Goal: Transaction & Acquisition: Purchase product/service

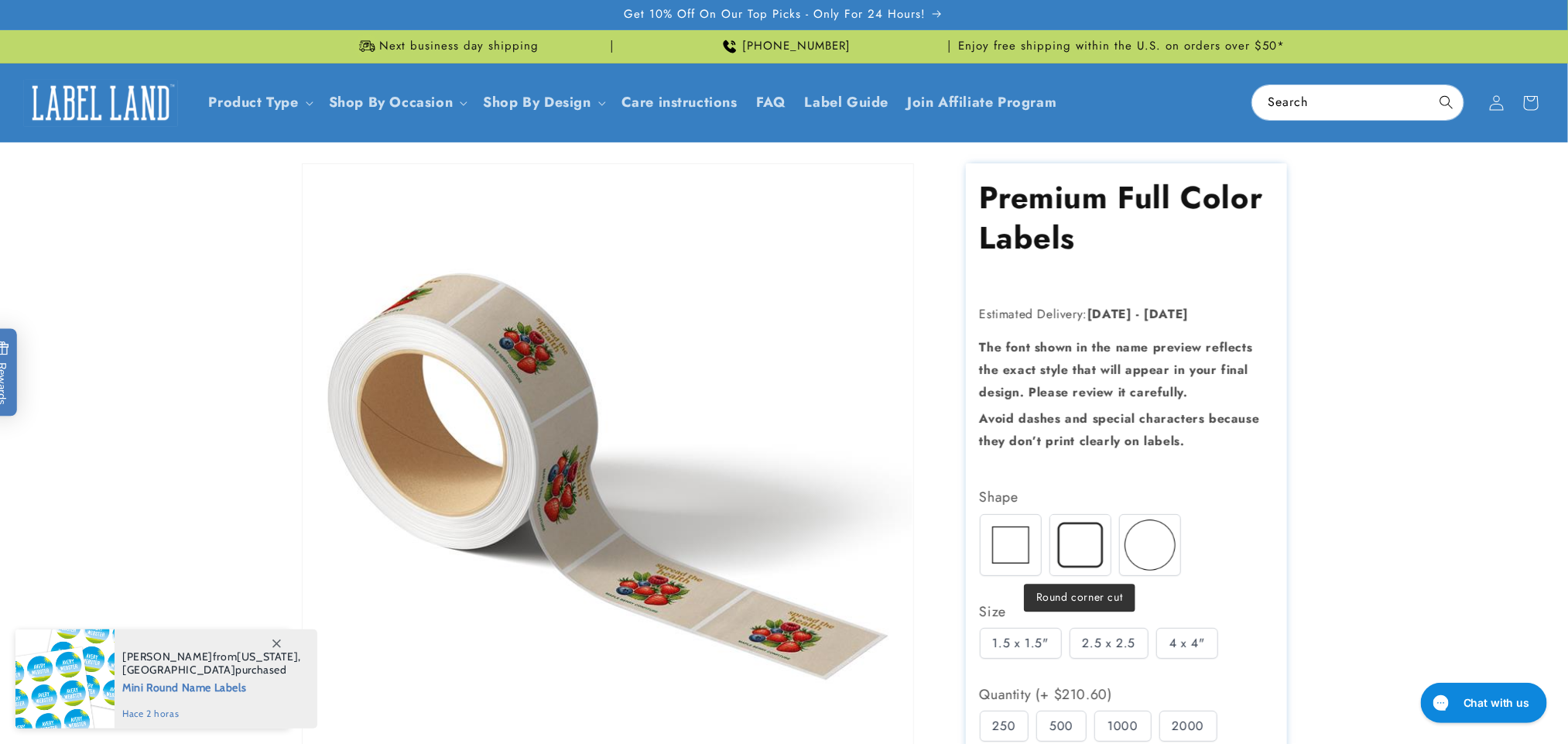
click at [1068, 559] on img at bounding box center [1081, 545] width 60 height 60
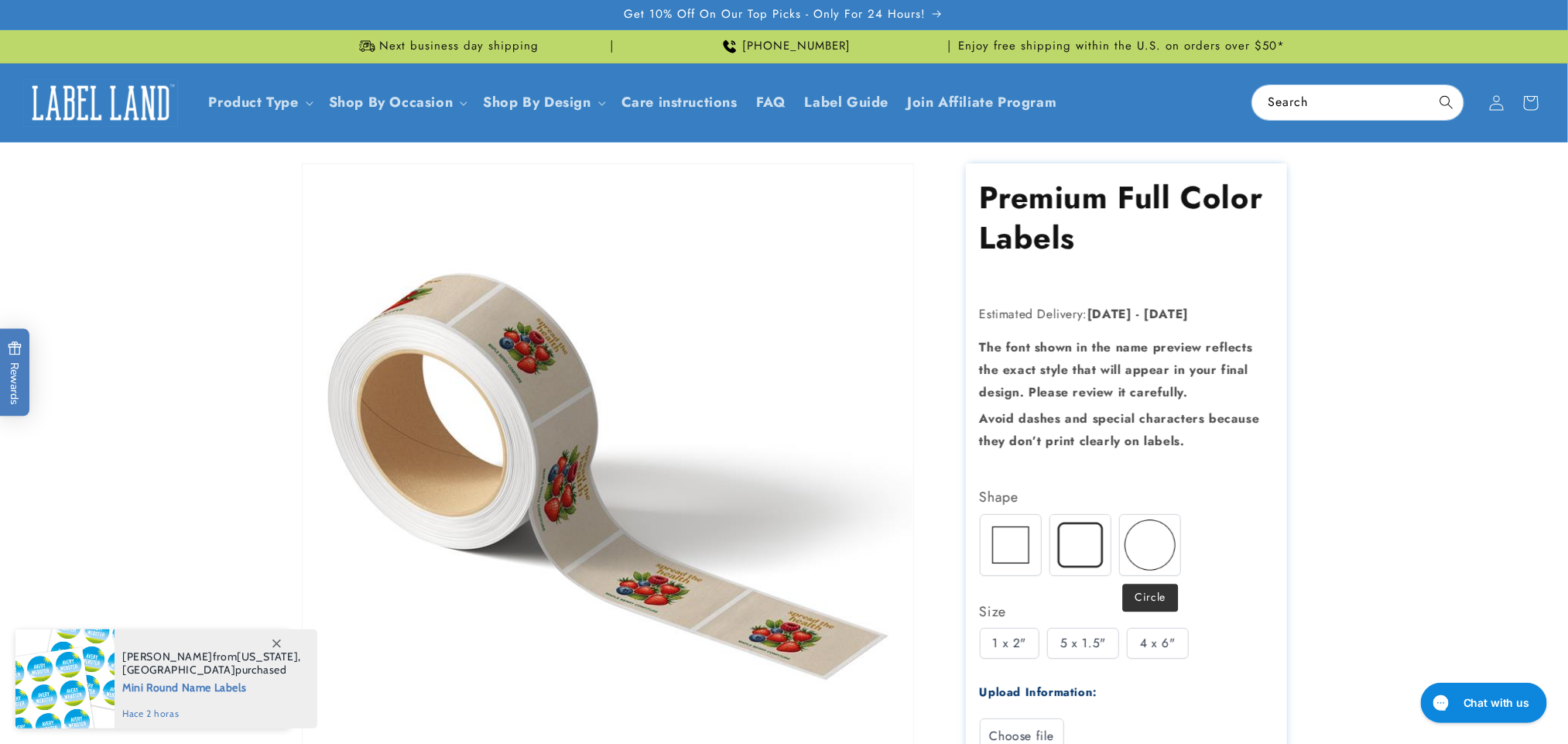
click at [1143, 562] on img at bounding box center [1150, 545] width 60 height 60
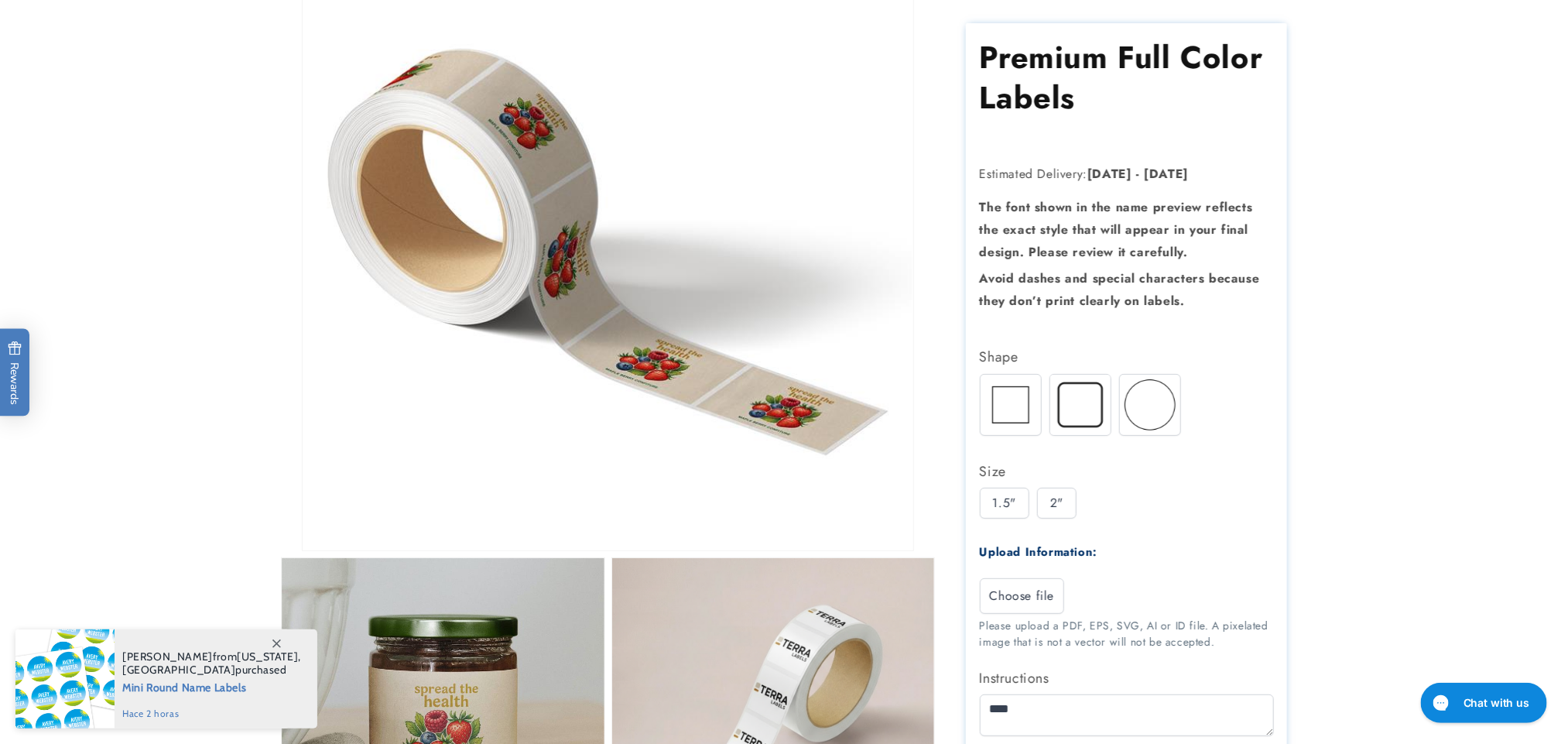
click at [1018, 504] on div "1.5"" at bounding box center [1004, 503] width 49 height 31
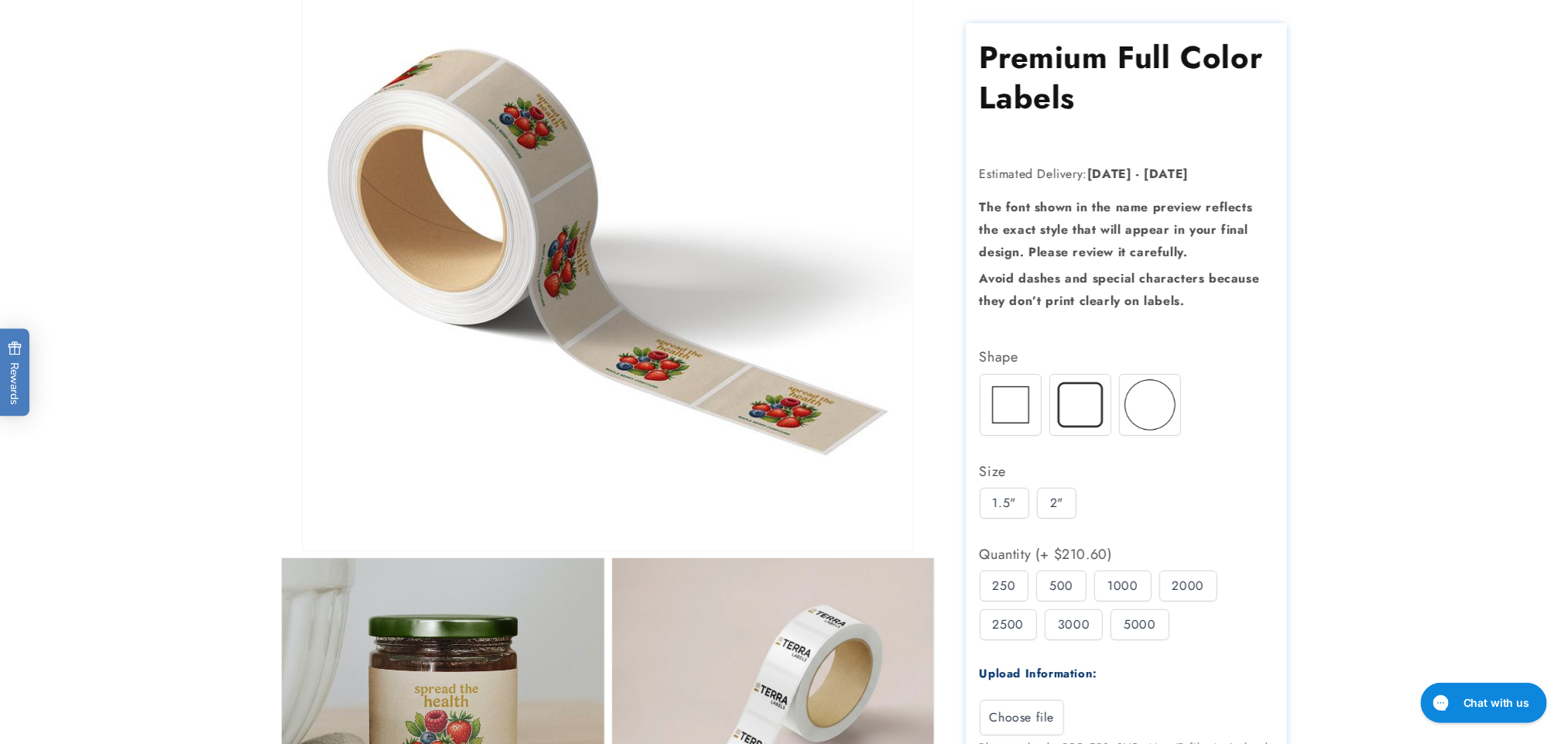
click at [1068, 578] on div "500" at bounding box center [1061, 586] width 50 height 31
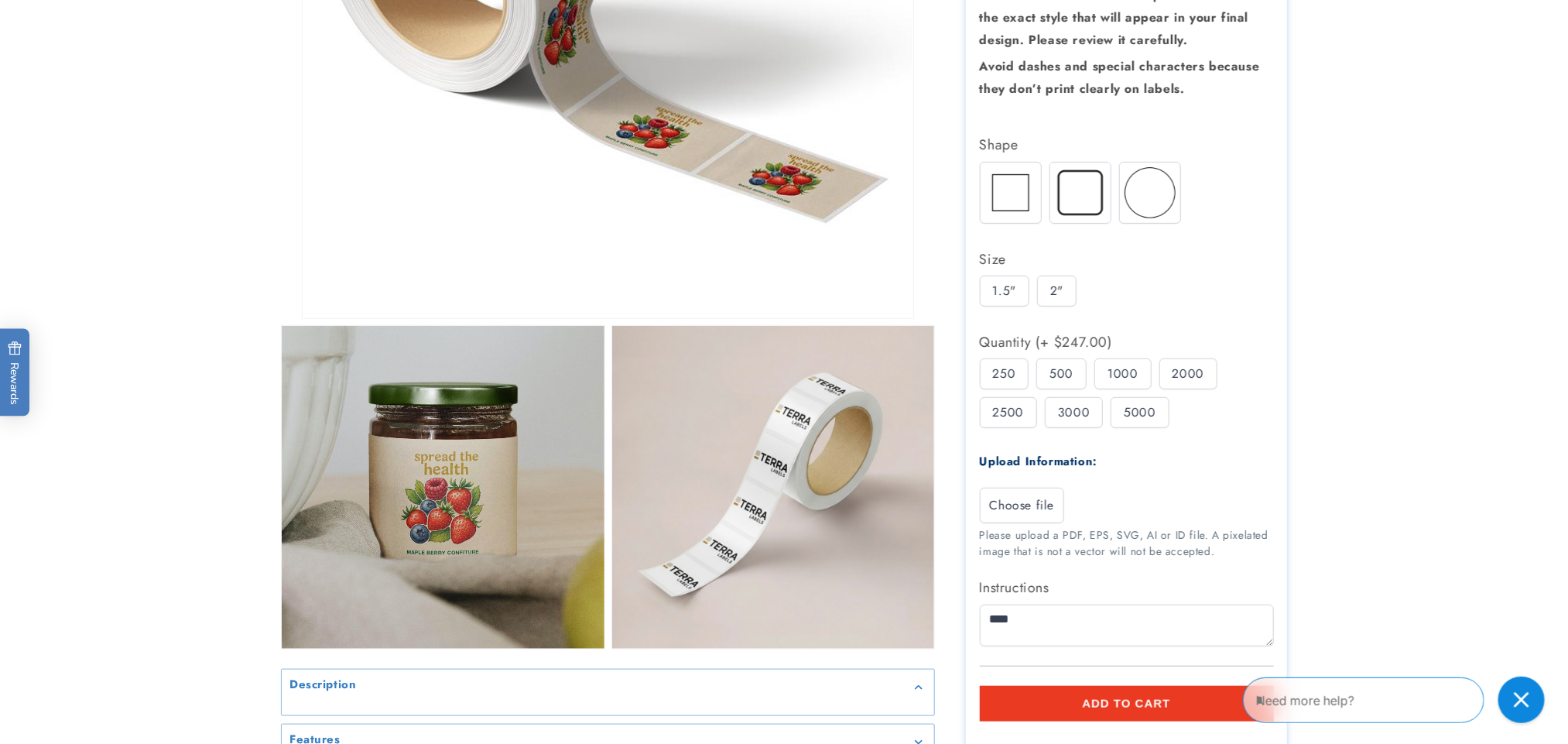
scroll to position [116, 0]
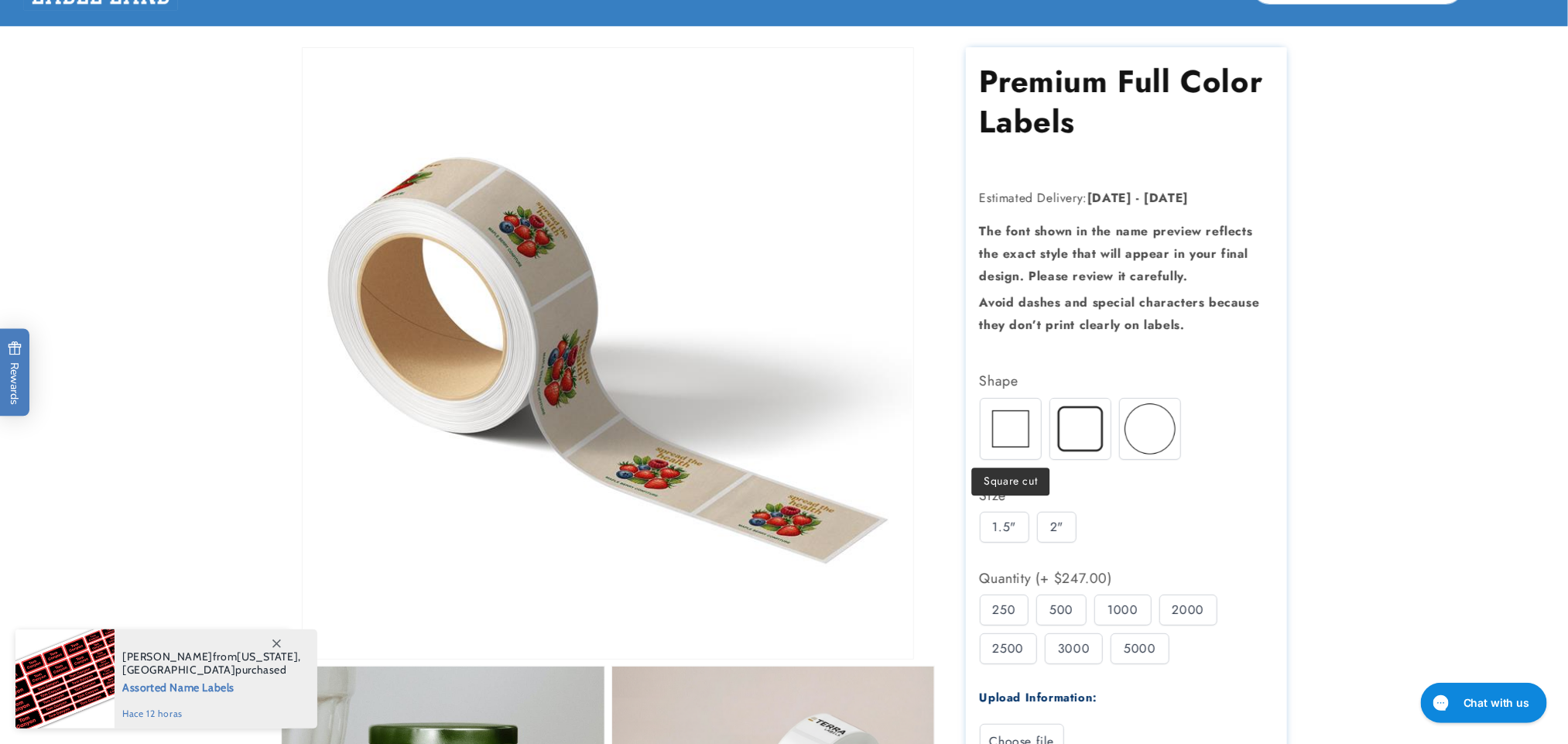
click at [1036, 432] on img at bounding box center [1011, 429] width 60 height 60
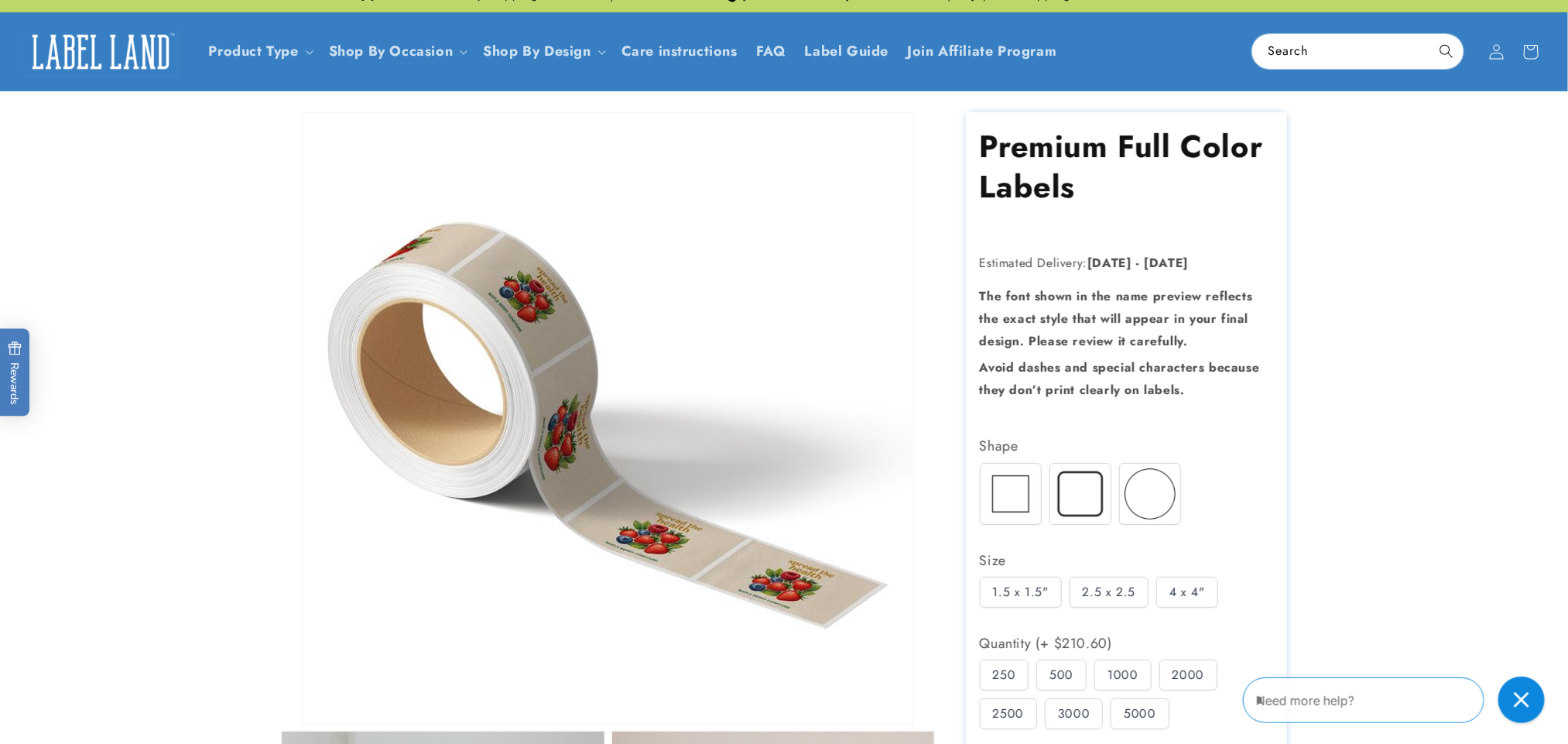
scroll to position [0, 0]
